Goal: Information Seeking & Learning: Learn about a topic

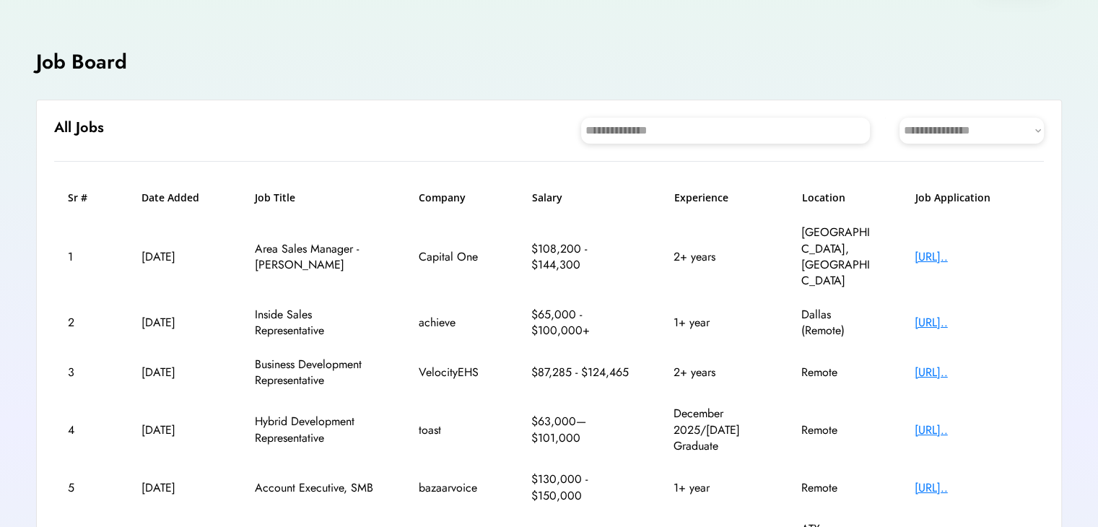
scroll to position [56, 0]
click at [934, 132] on select "**********" at bounding box center [972, 130] width 144 height 26
select select "********"
click at [900, 117] on select "**********" at bounding box center [972, 130] width 144 height 26
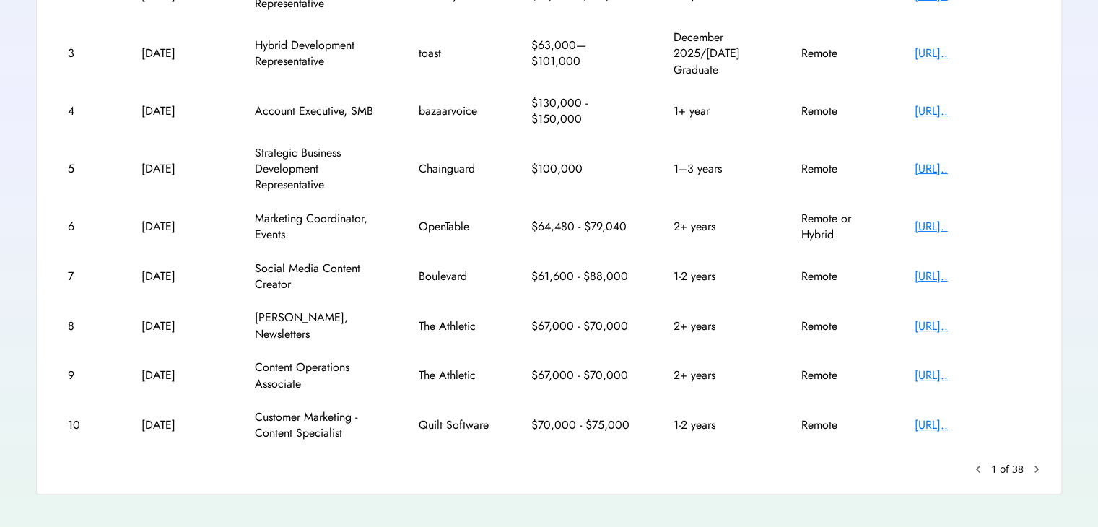
scroll to position [352, 0]
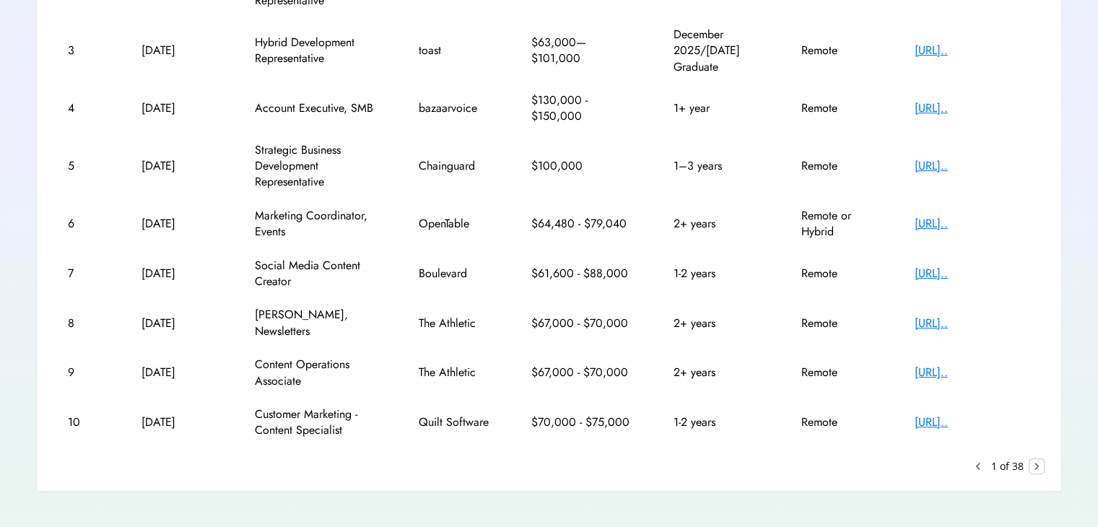
click at [1036, 459] on text "chevron_right" at bounding box center [1037, 466] width 14 height 14
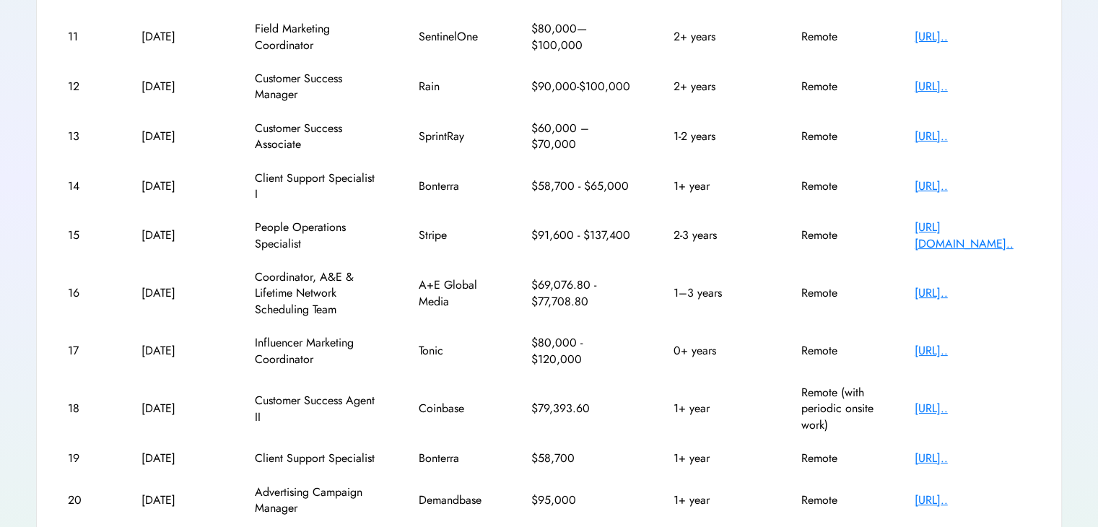
scroll to position [261, 0]
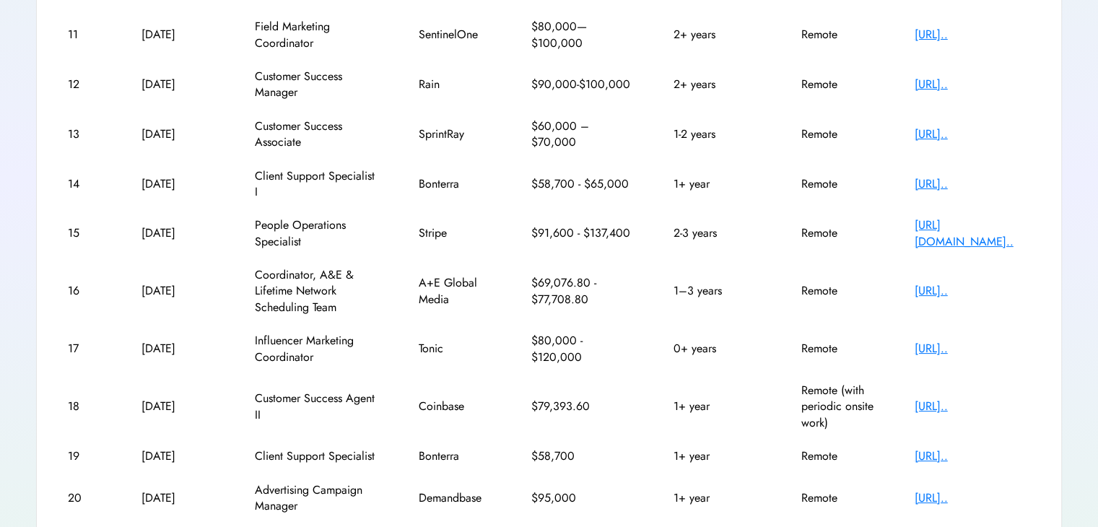
click at [952, 231] on div "[URL][DOMAIN_NAME].." at bounding box center [973, 233] width 116 height 32
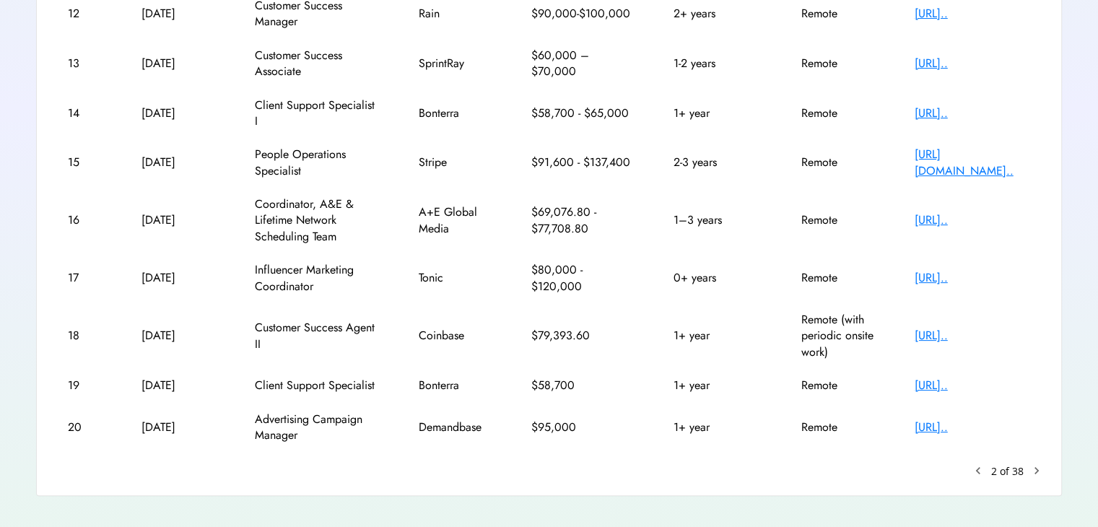
scroll to position [333, 0]
click at [926, 429] on div "[URL].." at bounding box center [973, 426] width 116 height 16
click at [1034, 466] on text "chevron_right" at bounding box center [1037, 469] width 14 height 14
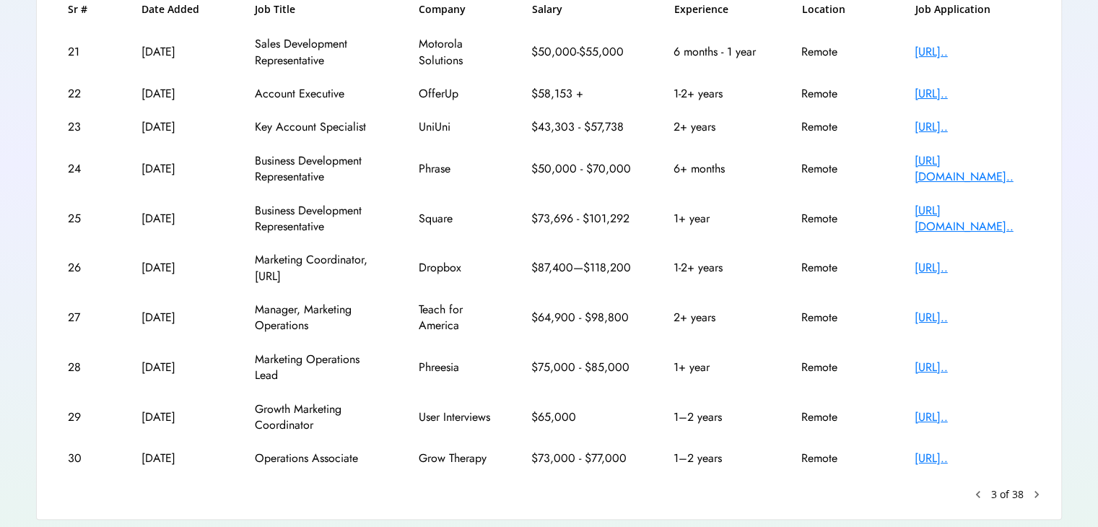
scroll to position [245, 0]
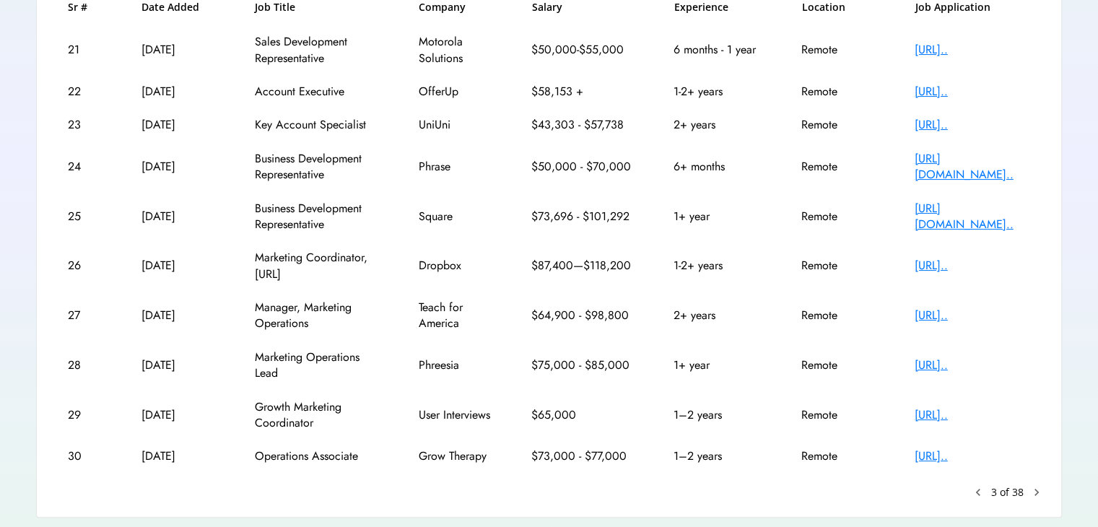
click at [958, 454] on div "[URL].." at bounding box center [973, 456] width 116 height 16
click at [1035, 490] on text "chevron_right" at bounding box center [1037, 492] width 14 height 14
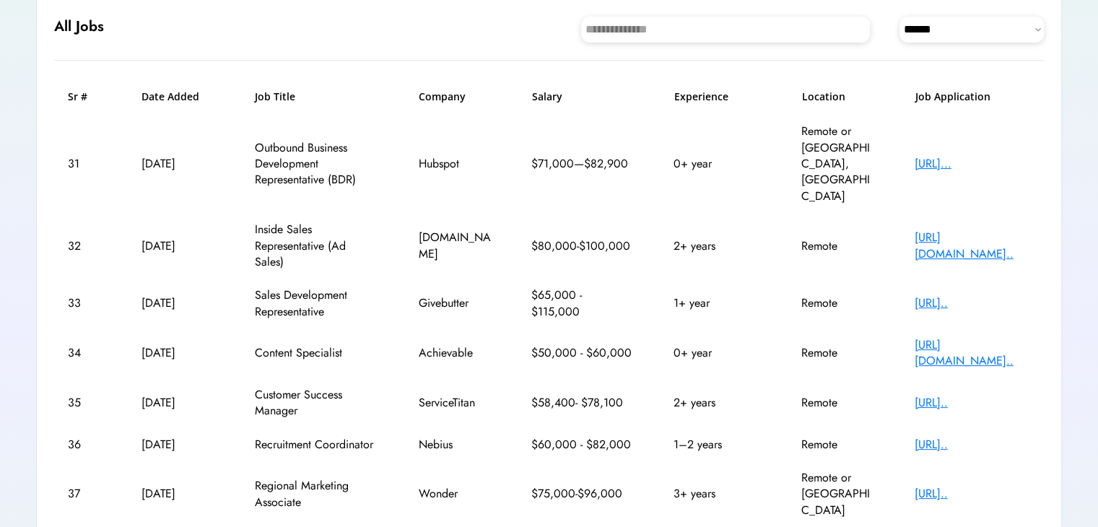
scroll to position [156, 0]
click at [960, 486] on div "[URL].." at bounding box center [973, 494] width 116 height 16
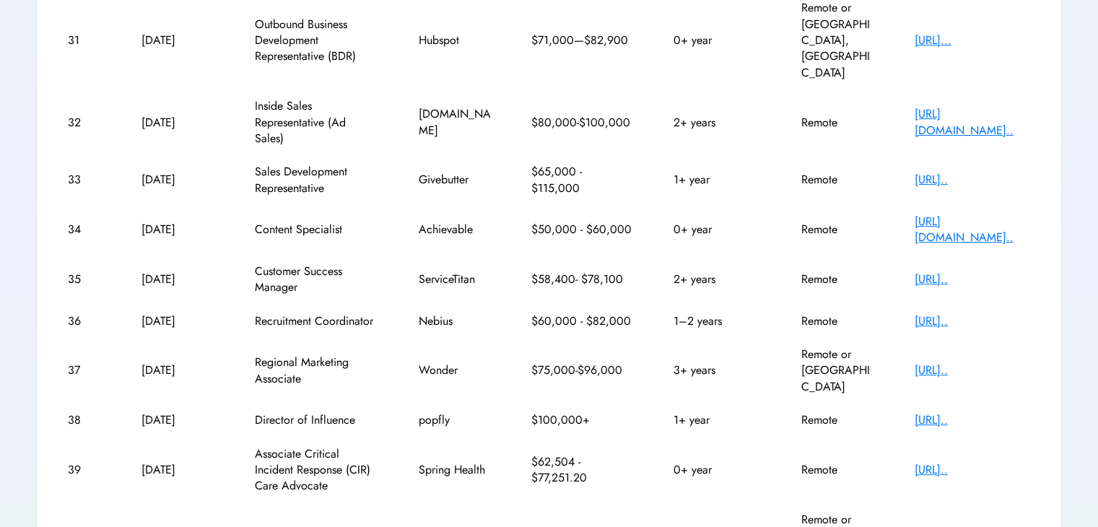
scroll to position [279, 0]
click at [981, 173] on div "[URL].." at bounding box center [973, 181] width 116 height 16
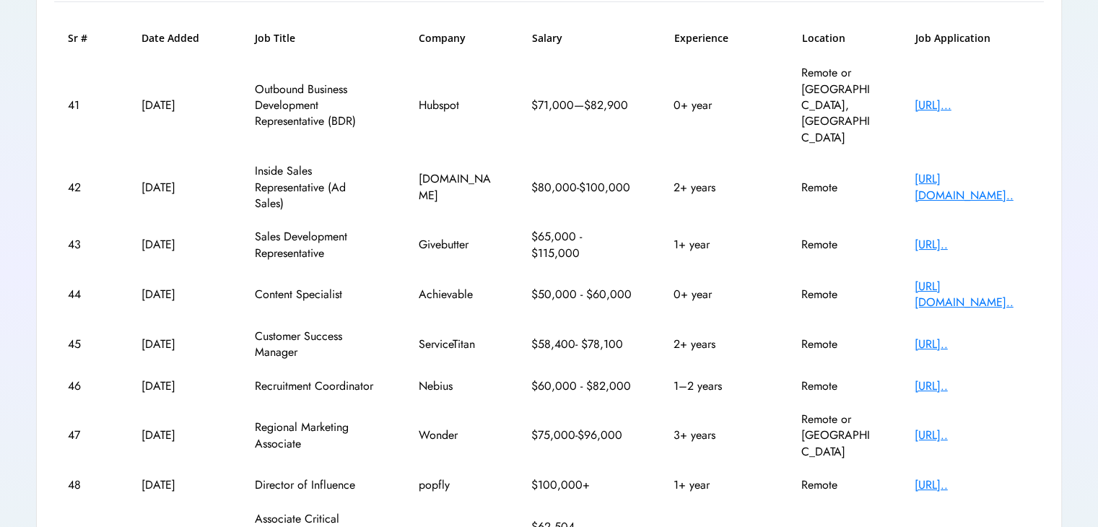
scroll to position [92, 0]
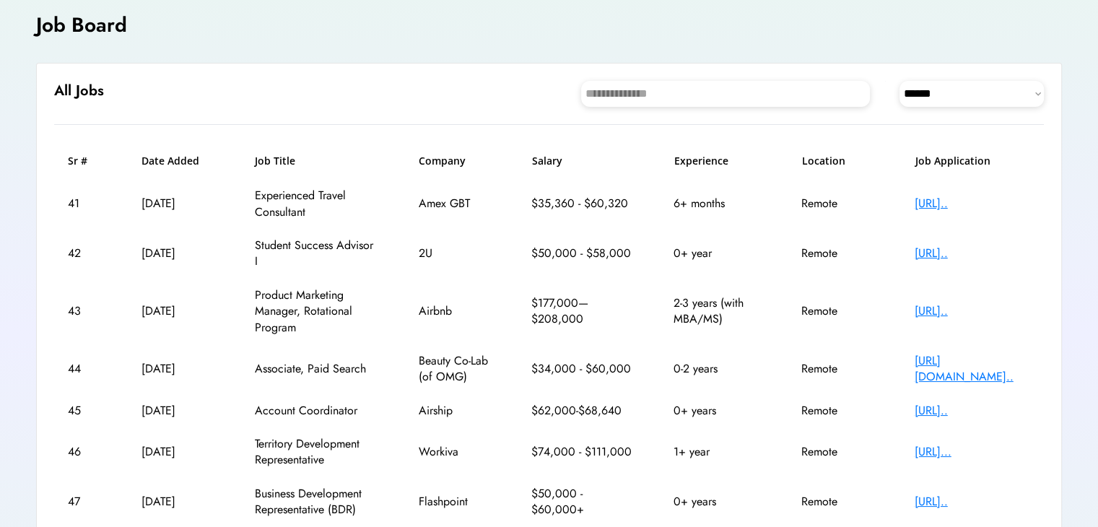
click at [989, 245] on div "[URL].." at bounding box center [973, 253] width 116 height 16
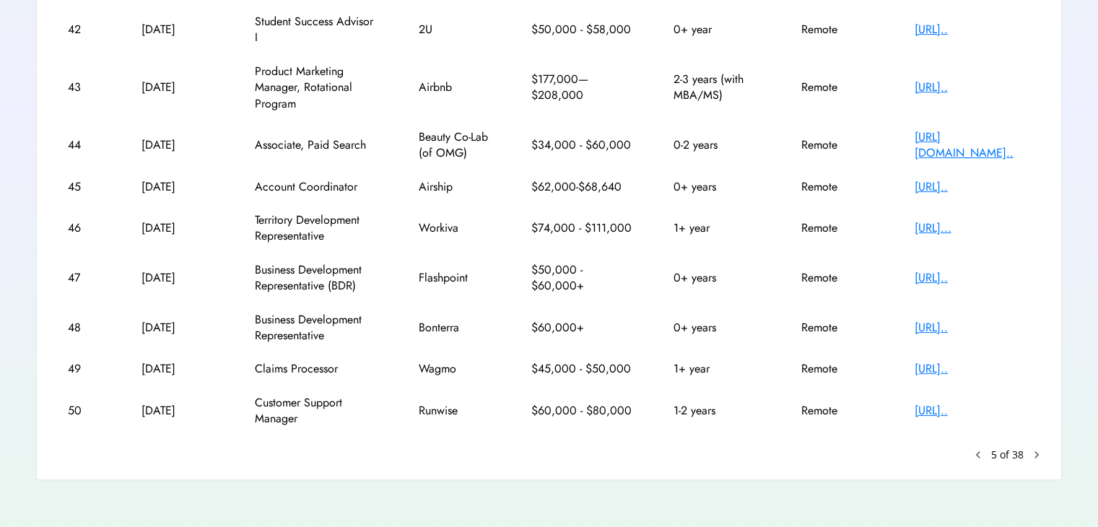
scroll to position [320, 0]
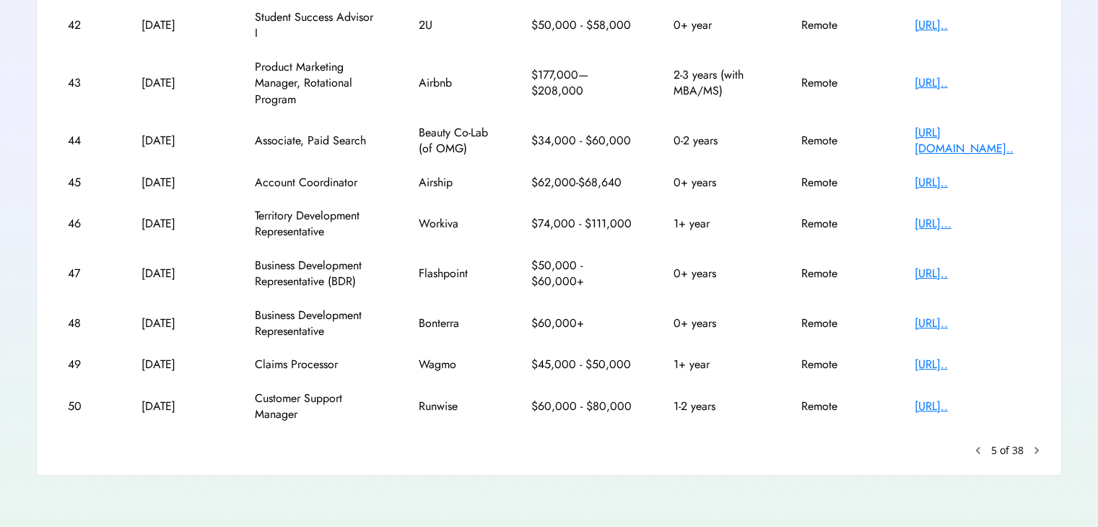
click at [945, 368] on div "[URL].." at bounding box center [973, 365] width 116 height 16
click at [1038, 451] on text "chevron_right" at bounding box center [1037, 450] width 14 height 14
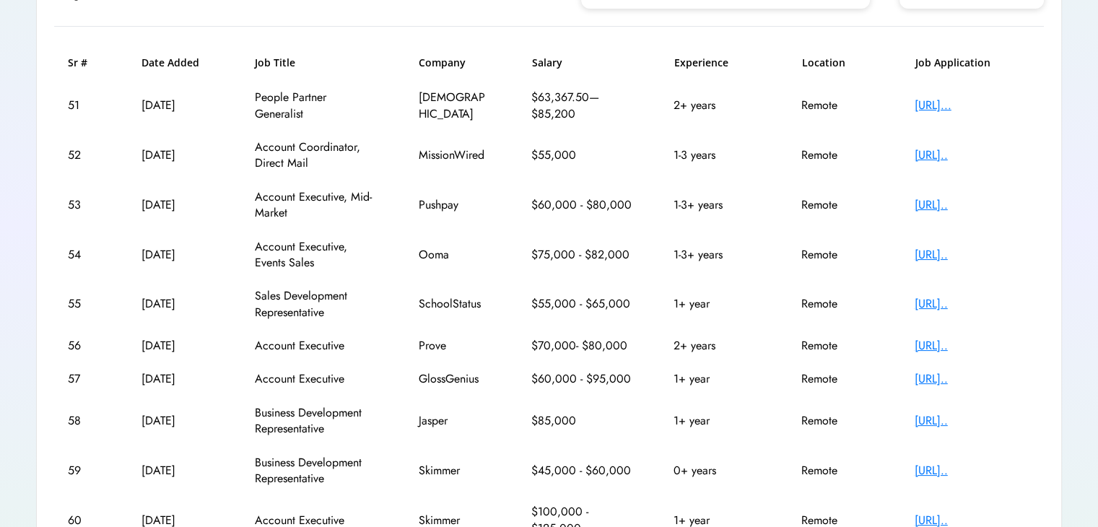
scroll to position [303, 0]
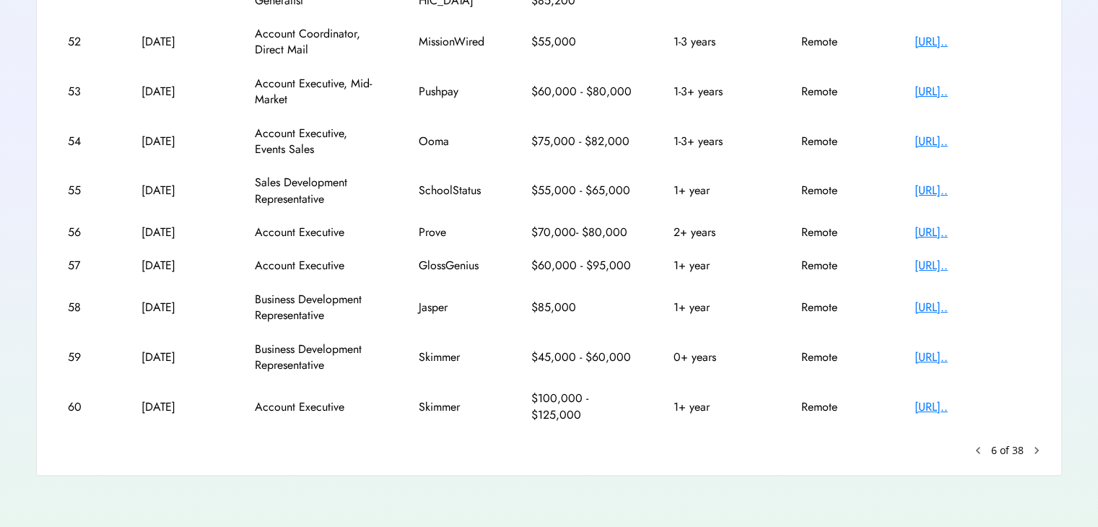
click at [949, 411] on div "[URL].." at bounding box center [973, 407] width 116 height 16
click at [1038, 454] on text "chevron_right" at bounding box center [1037, 450] width 14 height 14
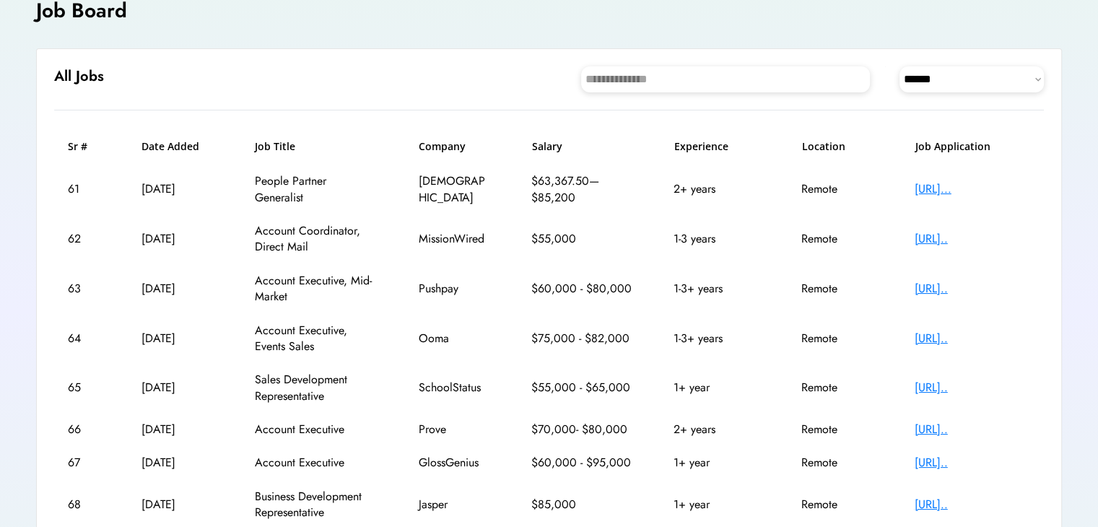
scroll to position [92, 0]
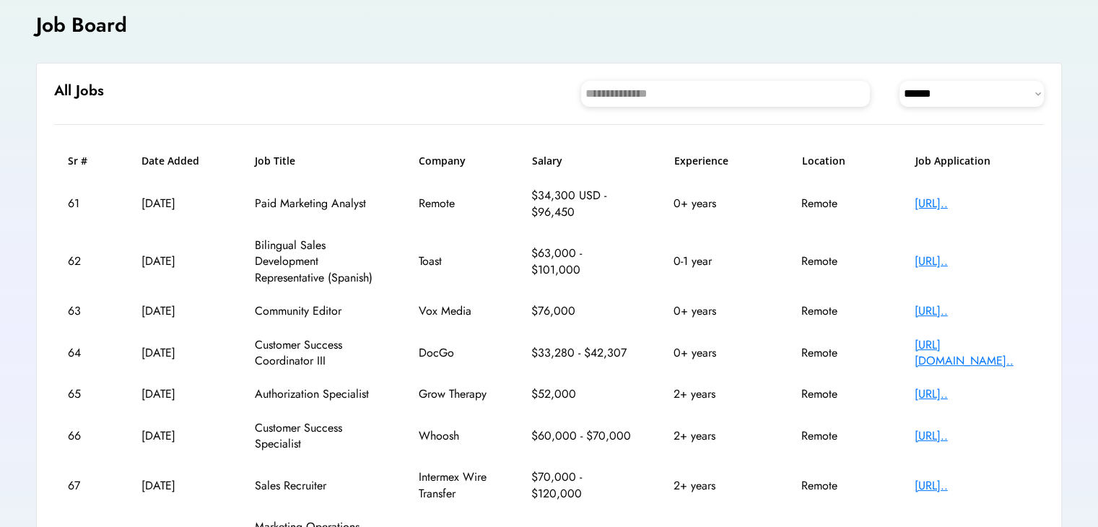
click at [974, 202] on div "[URL].." at bounding box center [973, 204] width 116 height 16
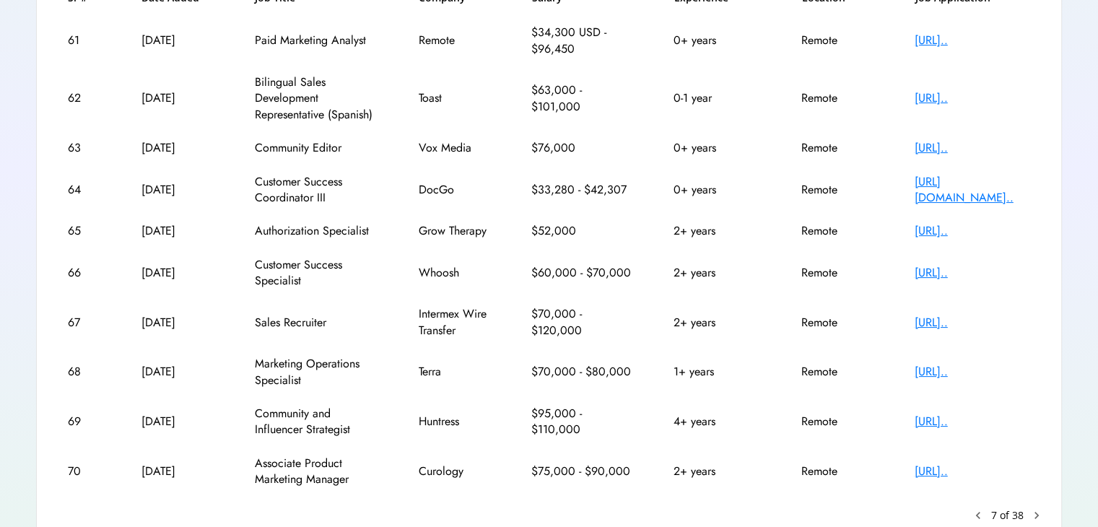
scroll to position [257, 0]
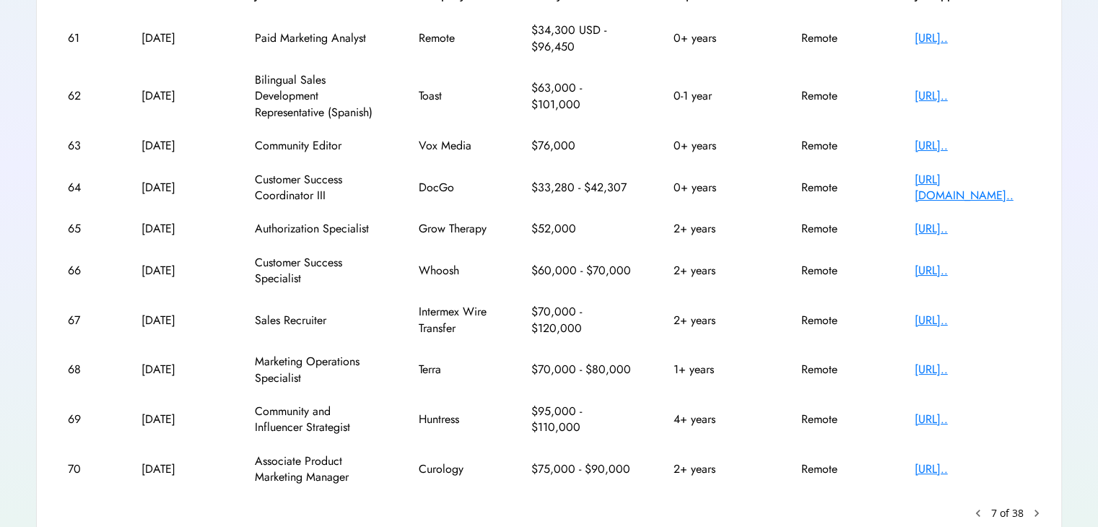
click at [930, 375] on div "[URL].." at bounding box center [973, 370] width 116 height 16
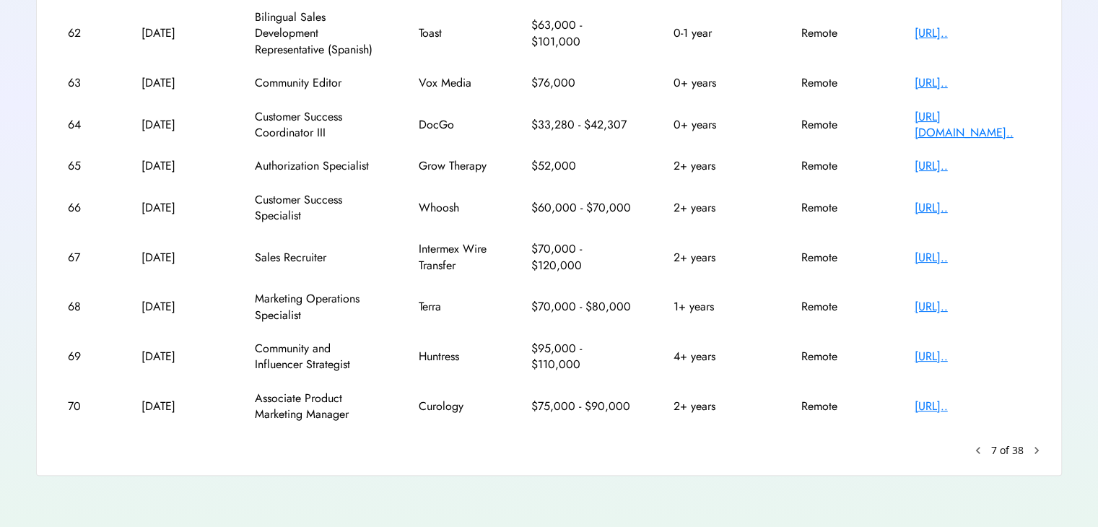
click at [968, 411] on div "[URL].." at bounding box center [973, 407] width 116 height 16
